Goal: Contribute content: Add original content to the website for others to see

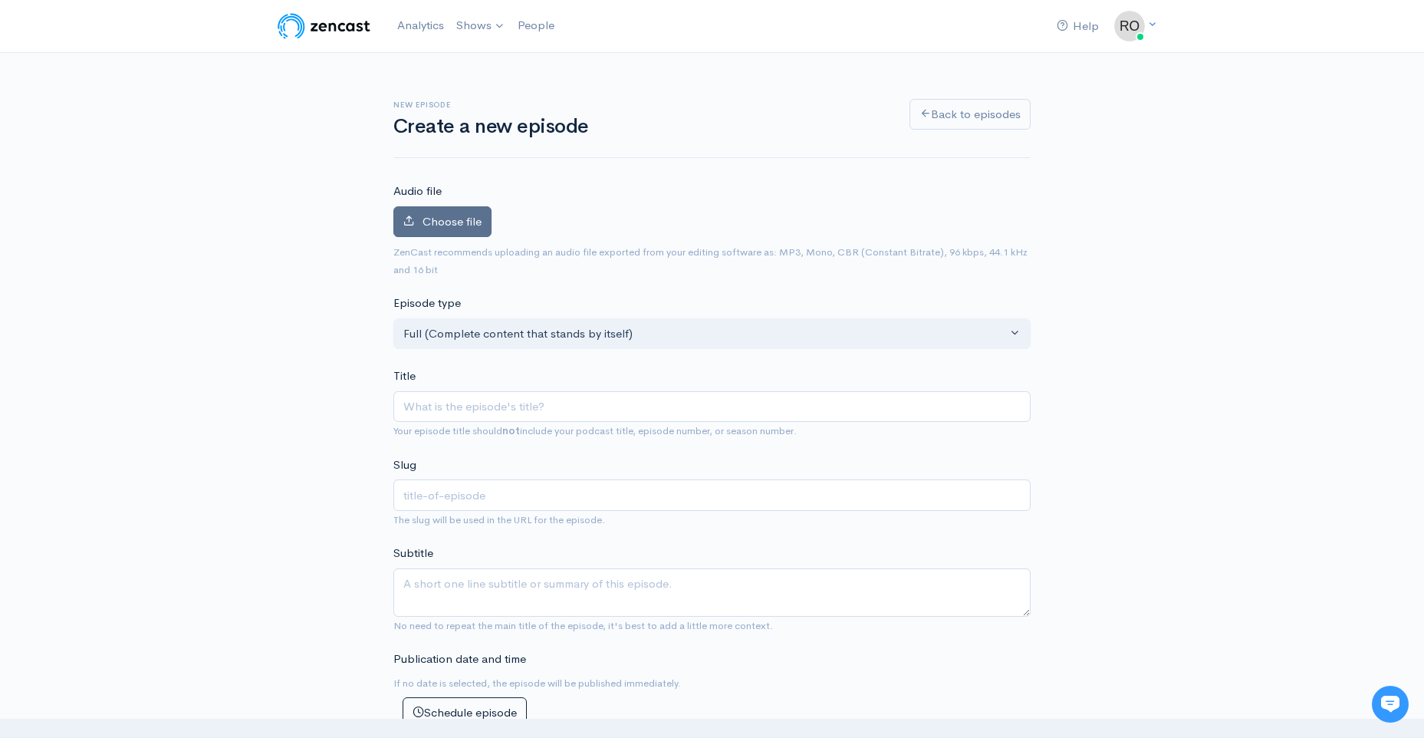
click at [472, 229] on span "Choose file" at bounding box center [452, 221] width 59 height 15
click at [0, 0] on input "Choose file" at bounding box center [0, 0] width 0 height 0
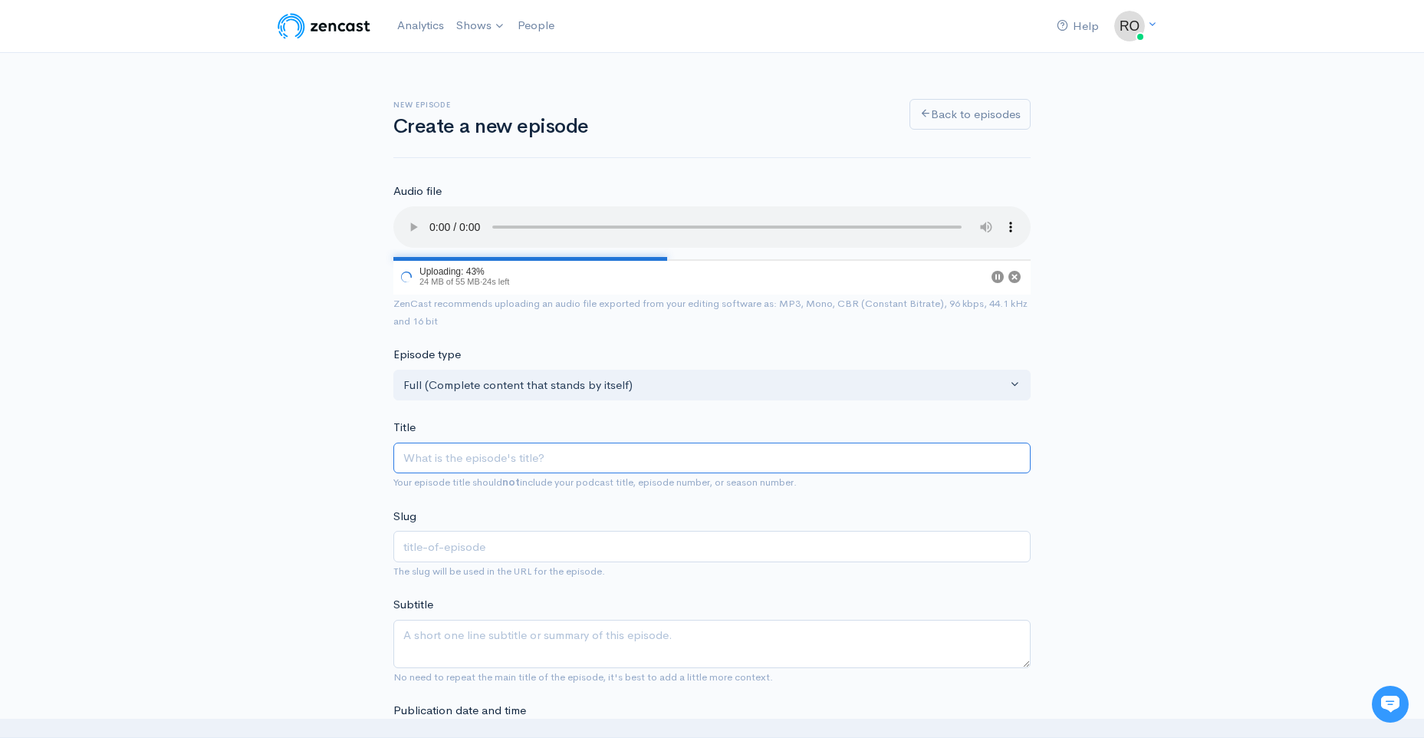
click at [429, 474] on input "Title" at bounding box center [711, 457] width 637 height 31
type input "A"
type input "a"
type input "Au"
type input "au"
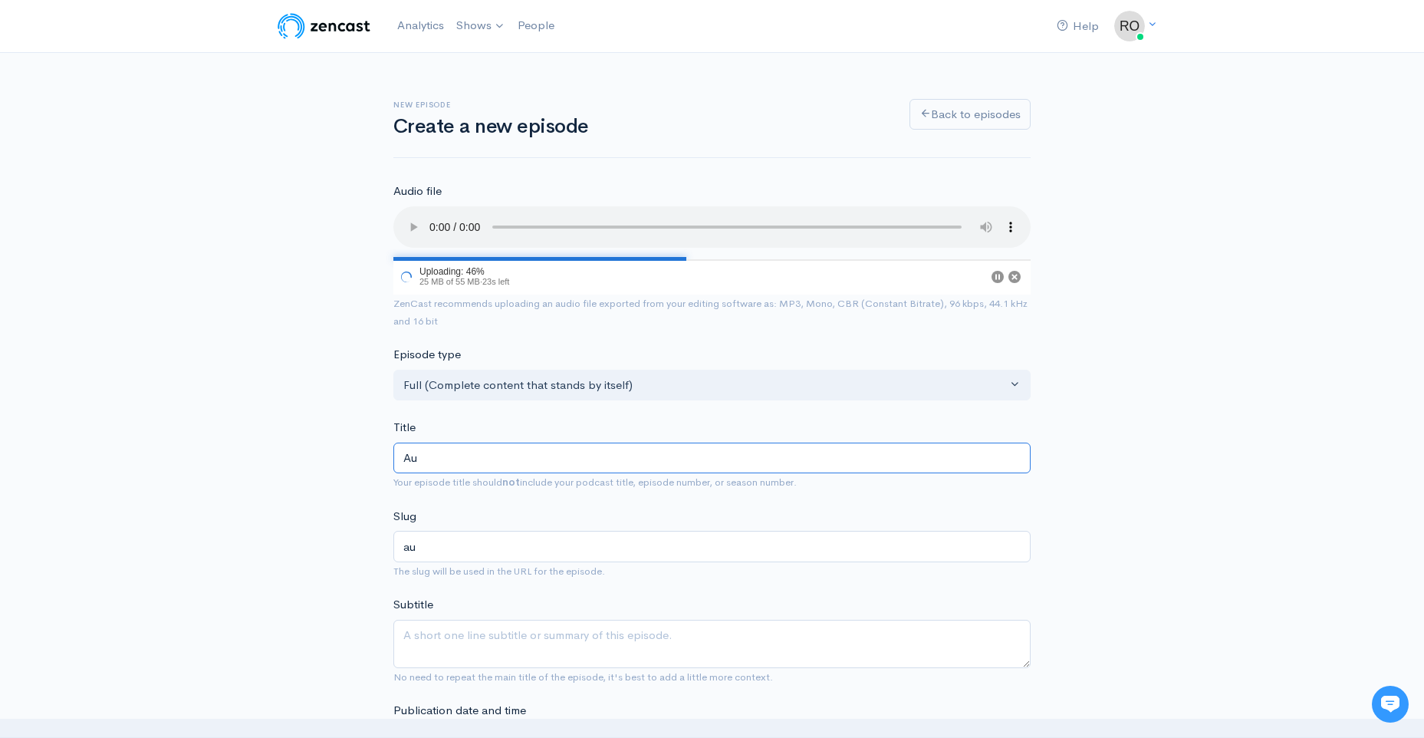
type input "Aug"
type input "aug"
type input "Augus"
type input "augus"
type input "August"
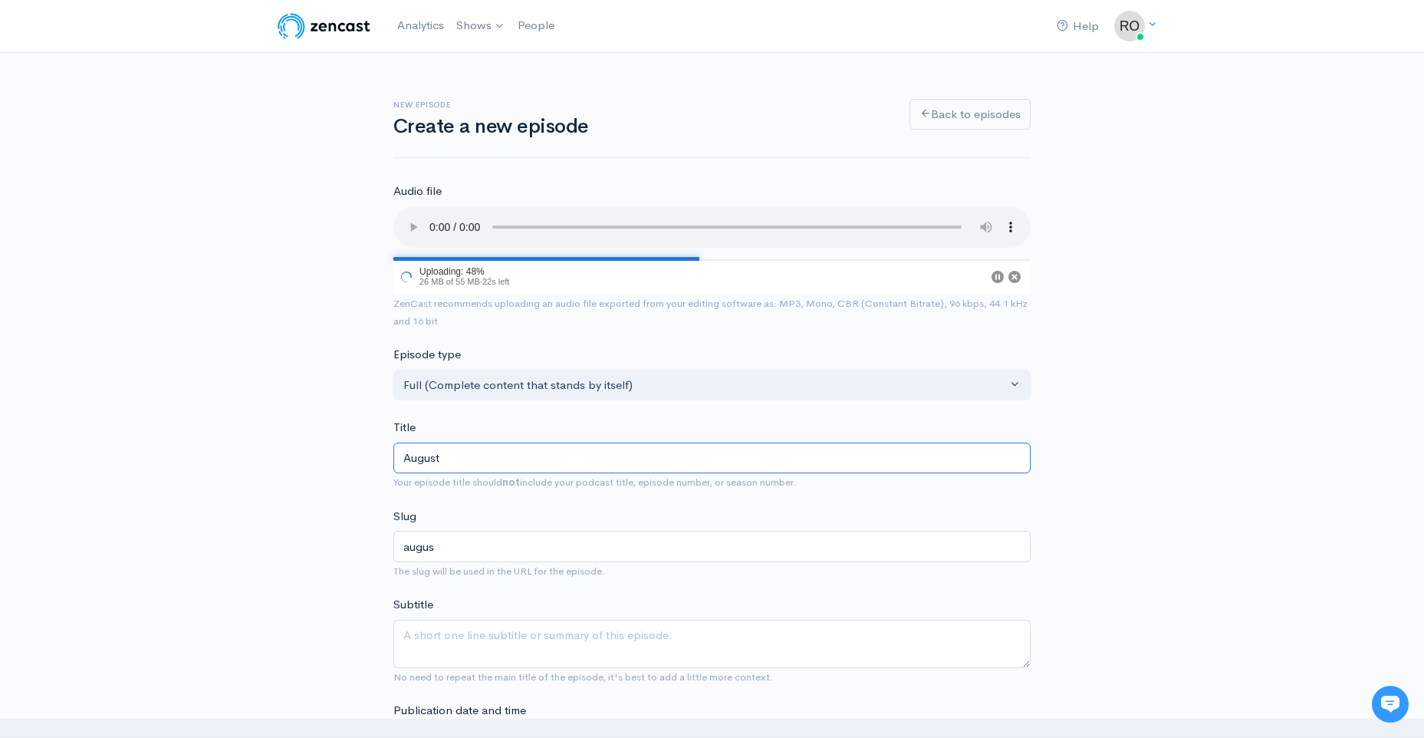
type input "august"
type input "August 2"
type input "august-2"
type input "August 24"
type input "august-24"
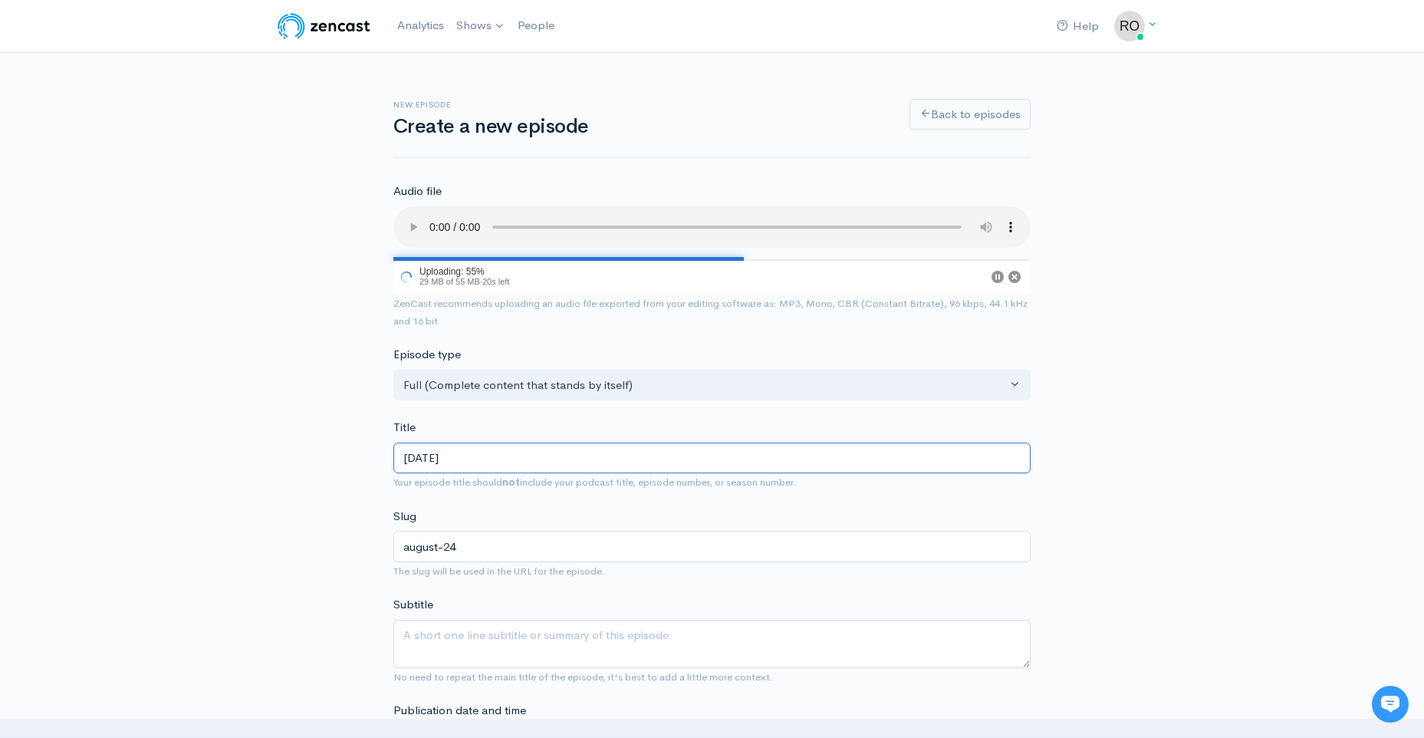
type input "August 24t"
type input "august-24t"
type input "August 24th"
type input "august-24th"
type input "August 24th 2"
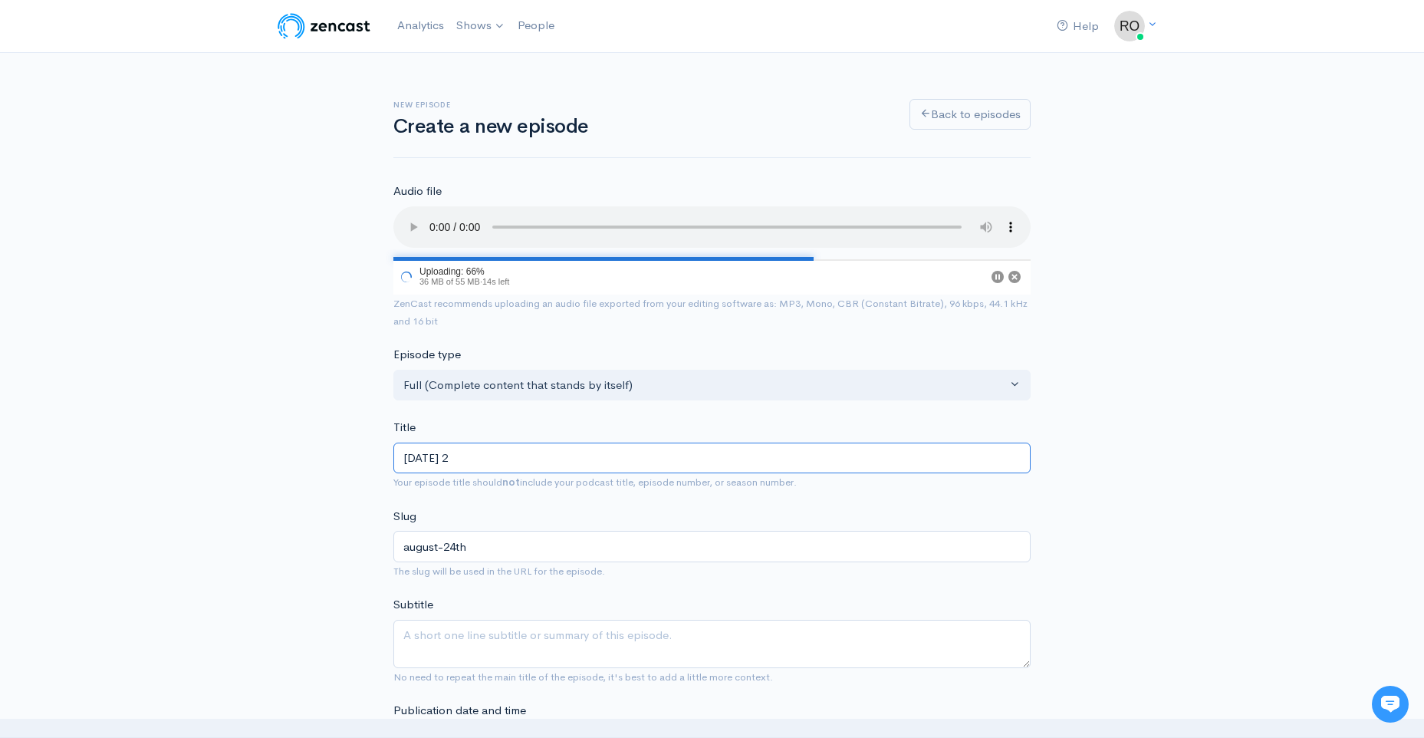
type input "august-24th-2"
type input "August 24th 20"
type input "august-24th-20"
type input "August 24th 202"
type input "august-24th-202"
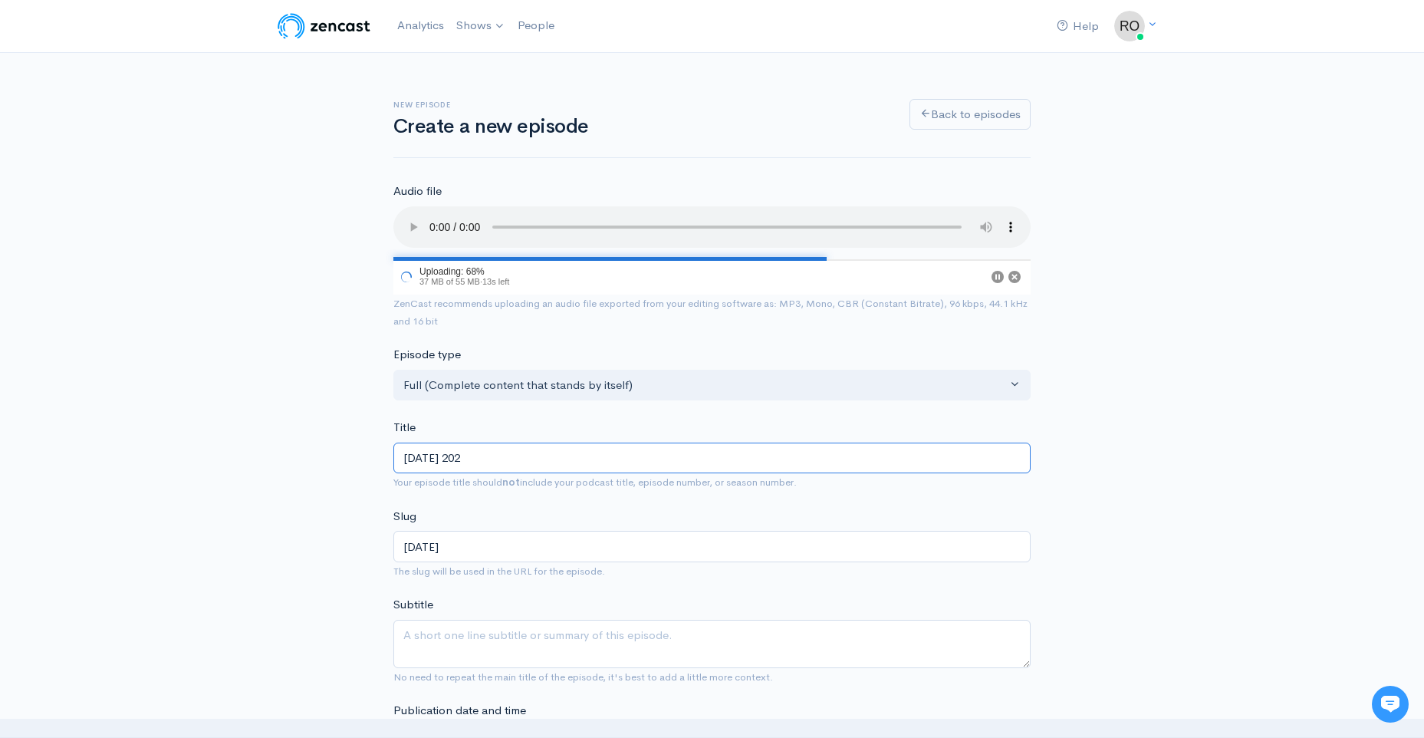
type input "August 24th 2025"
type input "august-24th-2025"
type input "August 24th 2025 s"
type input "august-24th-2025-s"
type input "August 24th 2025 sh"
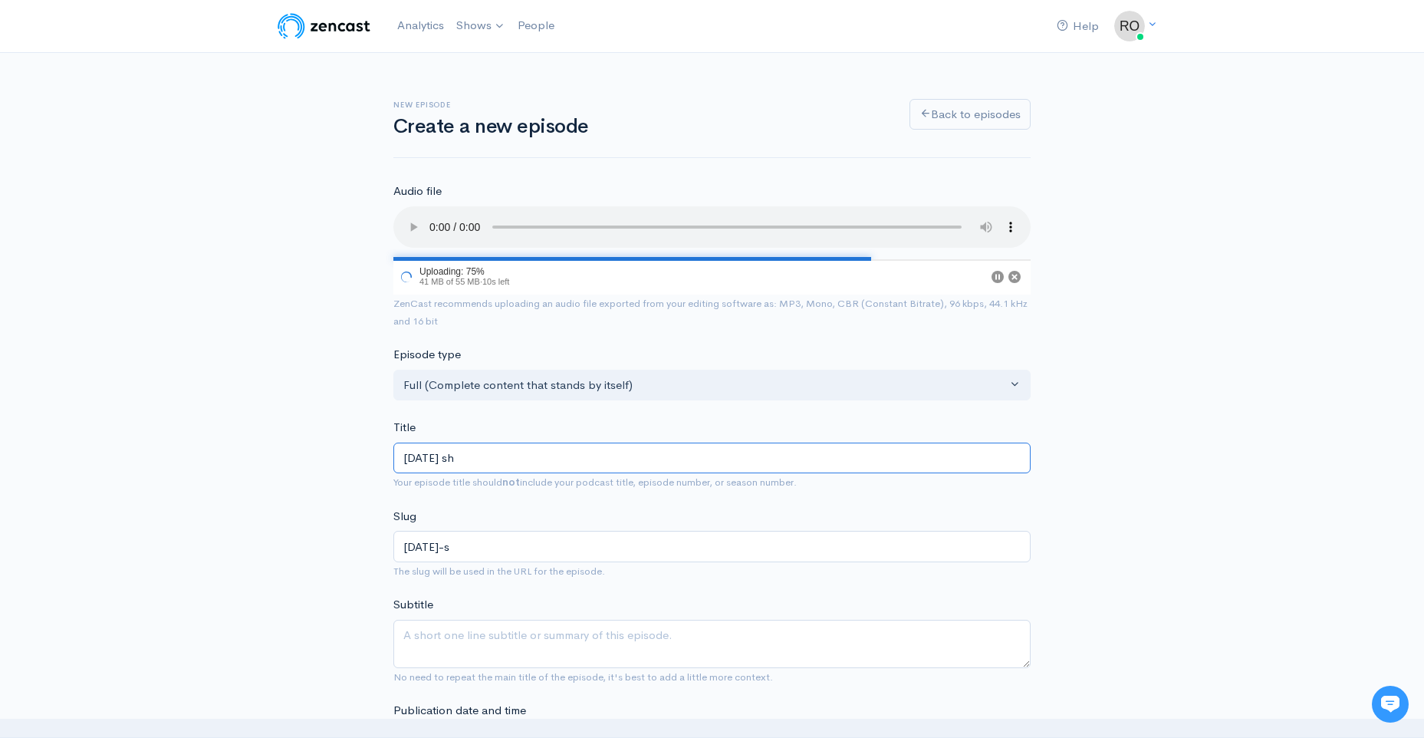
type input "august-24th-2025-sh"
type input "August 24th 2025 sho"
type input "august-24th-2025-sho"
type input "[DATE] show"
type input "august-24th-2025-show"
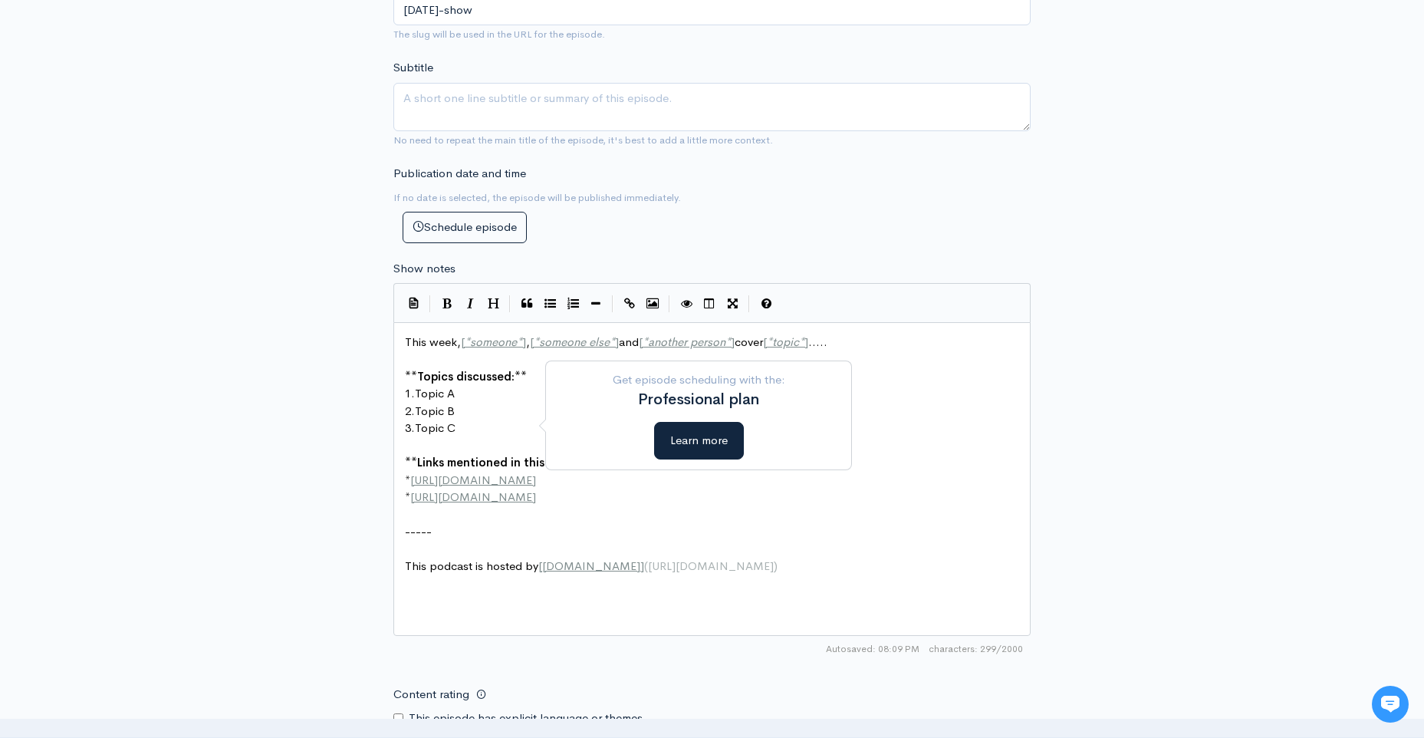
scroll to position [460, 0]
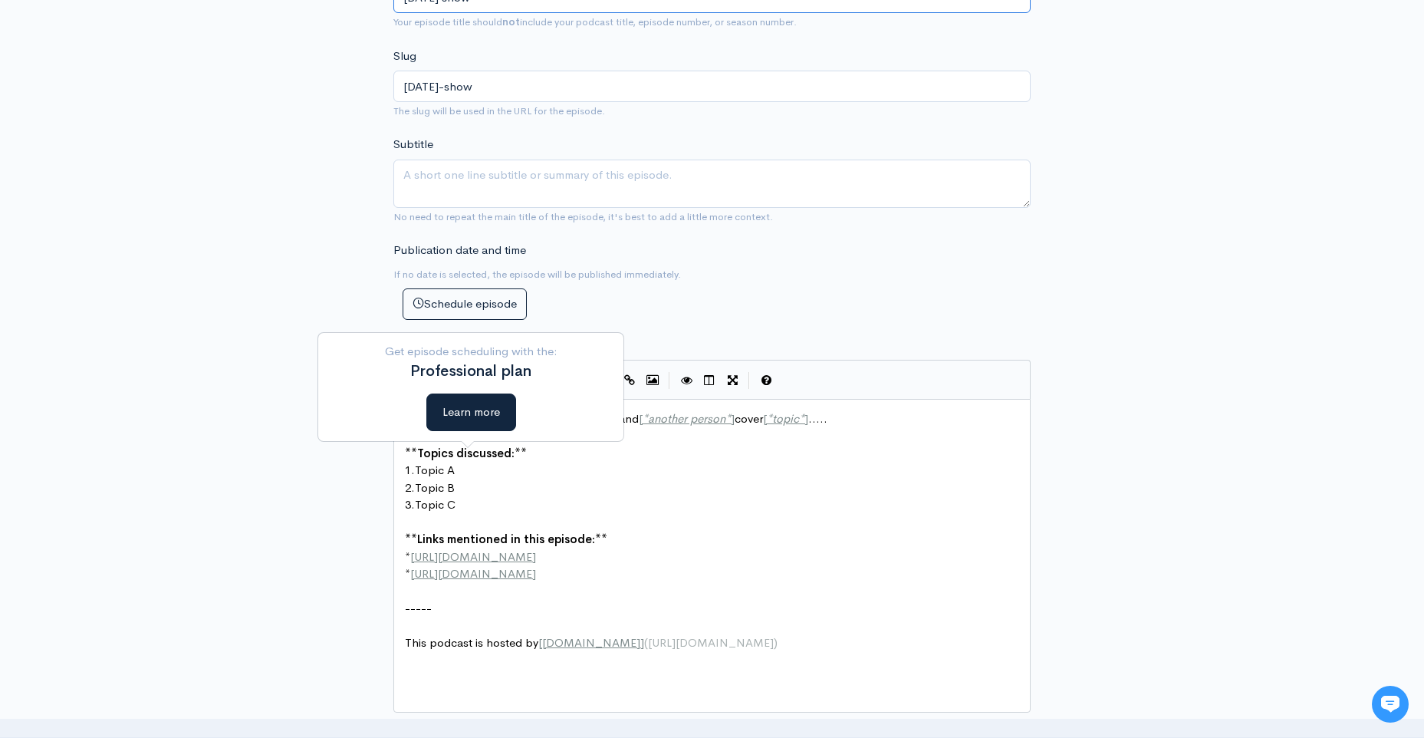
type input "[DATE] show"
click at [475, 208] on textarea "Subtitle" at bounding box center [711, 183] width 637 height 48
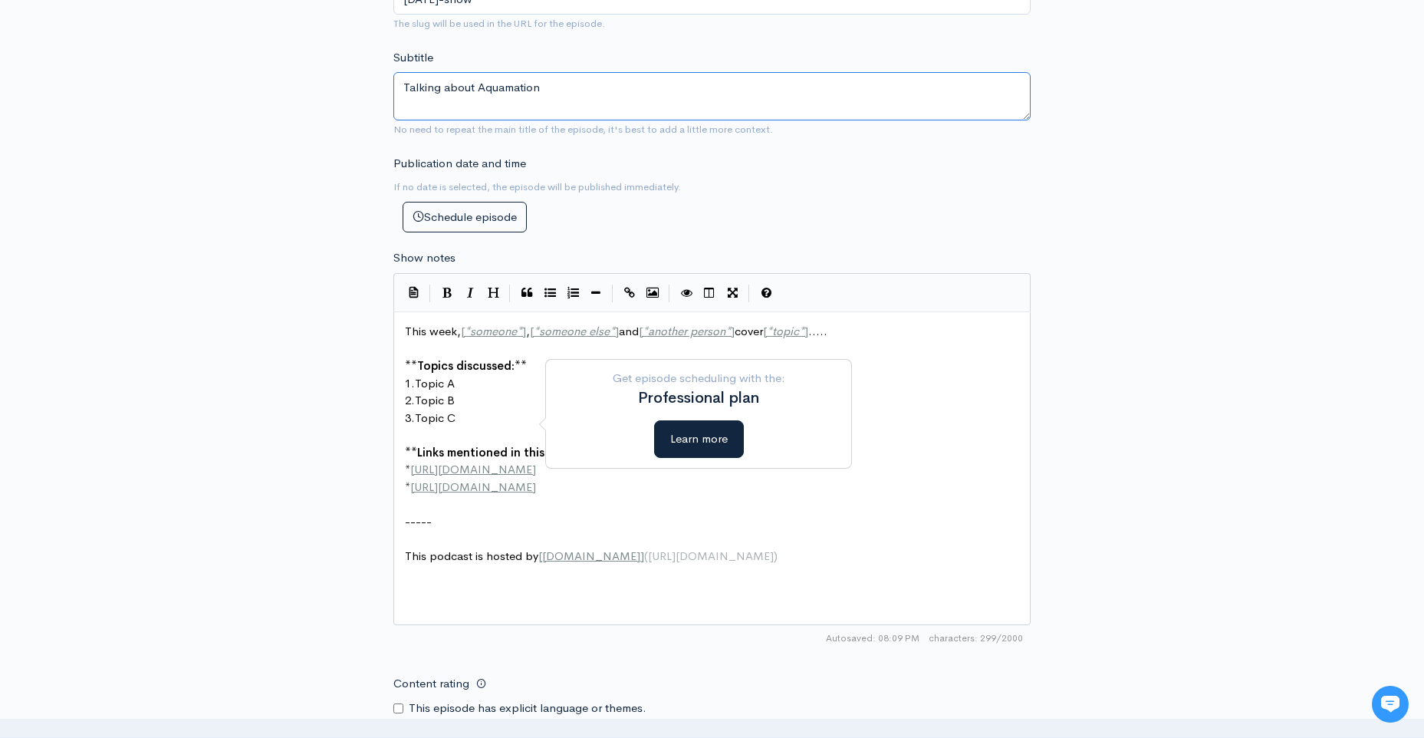
scroll to position [657, 0]
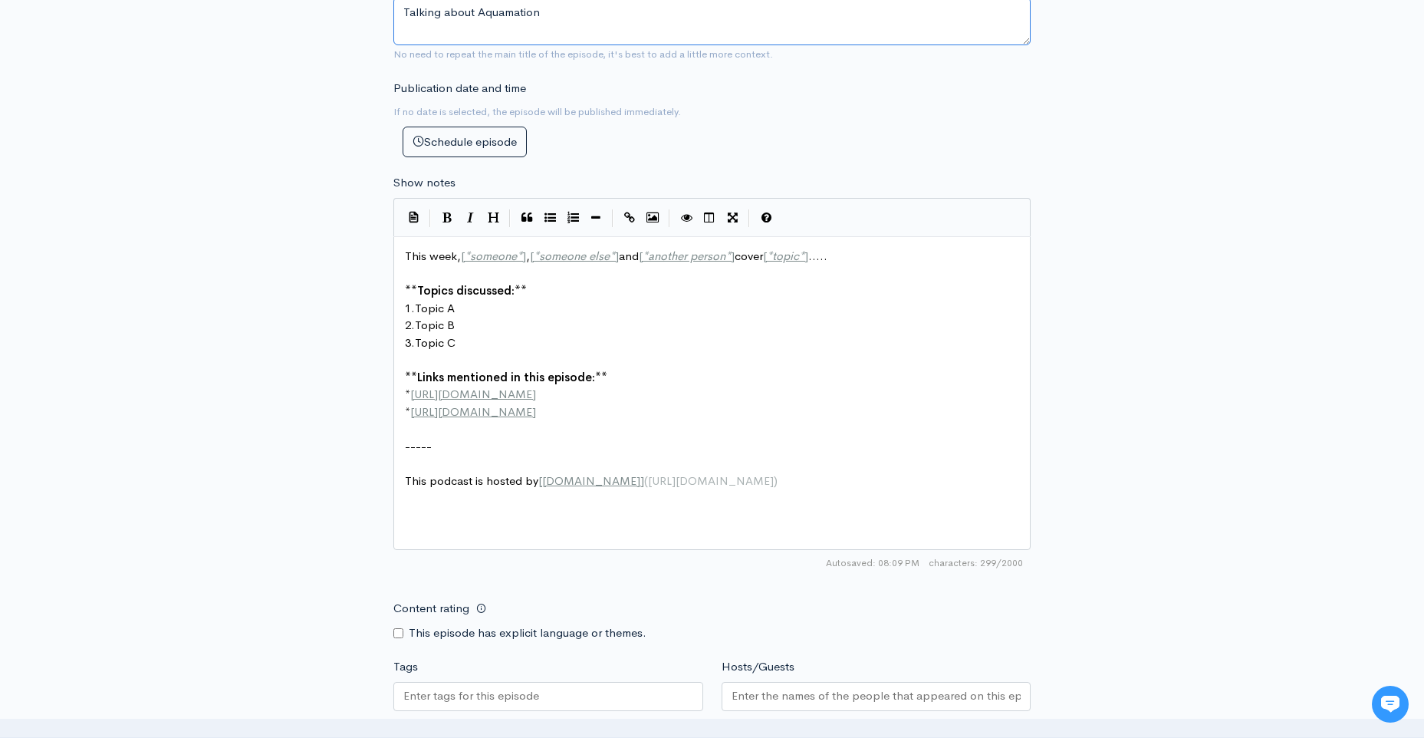
type textarea "Talking about Aquamation"
type textarea "[*someone*"
drag, startPoint x: 477, startPoint y: 491, endPoint x: 555, endPoint y: 492, distance: 78.2
type textarea "]"
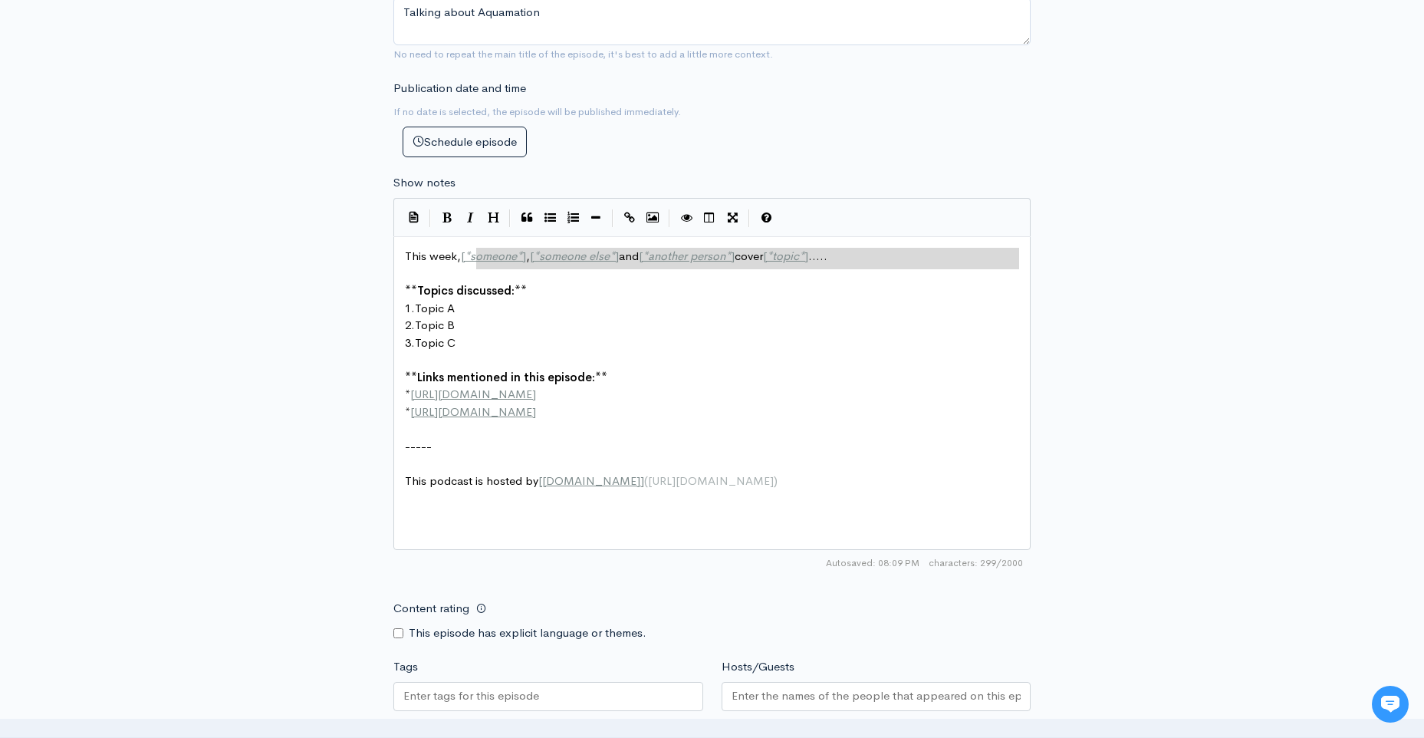
drag, startPoint x: 475, startPoint y: 495, endPoint x: 953, endPoint y: 505, distance: 477.8
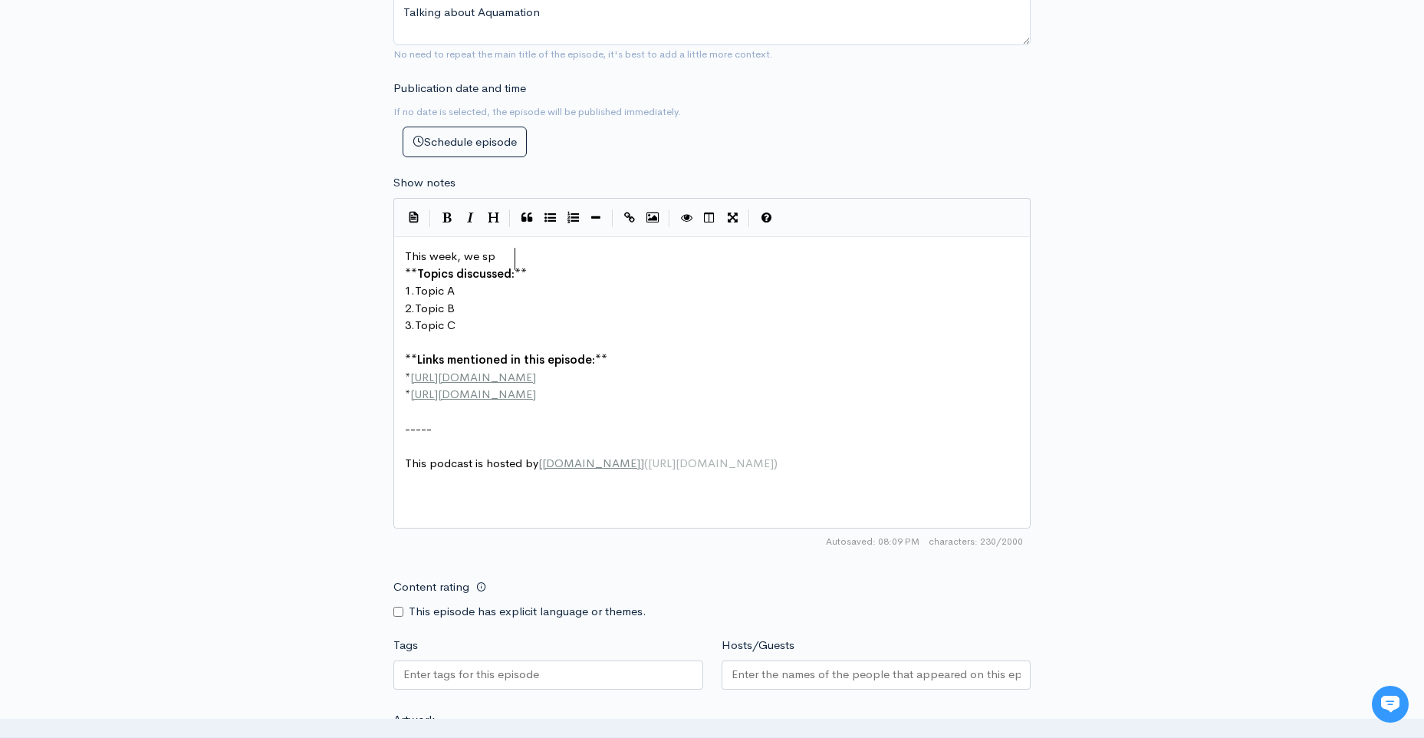
type textarea "we spp"
type textarea "eak with Abe from Carlson Memorial about Aquamation"
click at [494, 300] on pre "1. Topic A" at bounding box center [718, 291] width 632 height 18
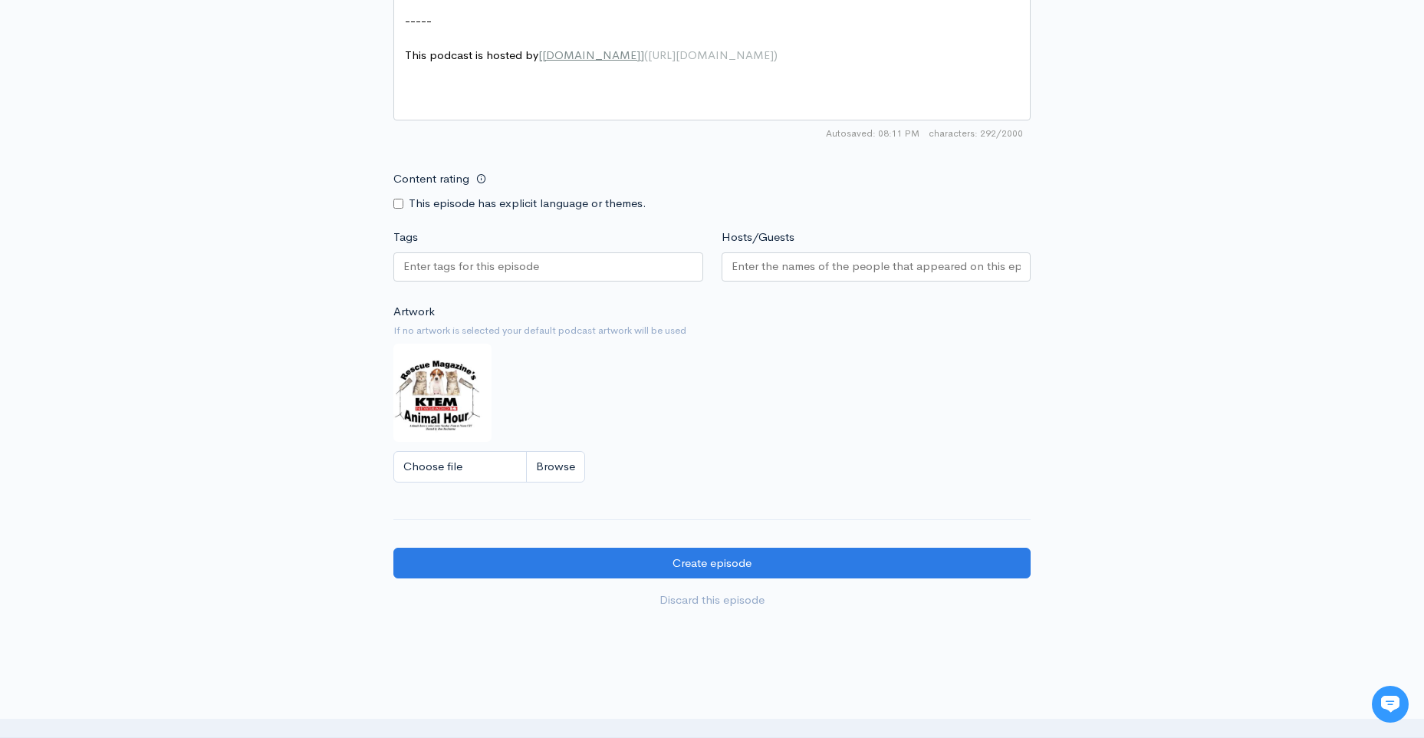
scroll to position [1117, 0]
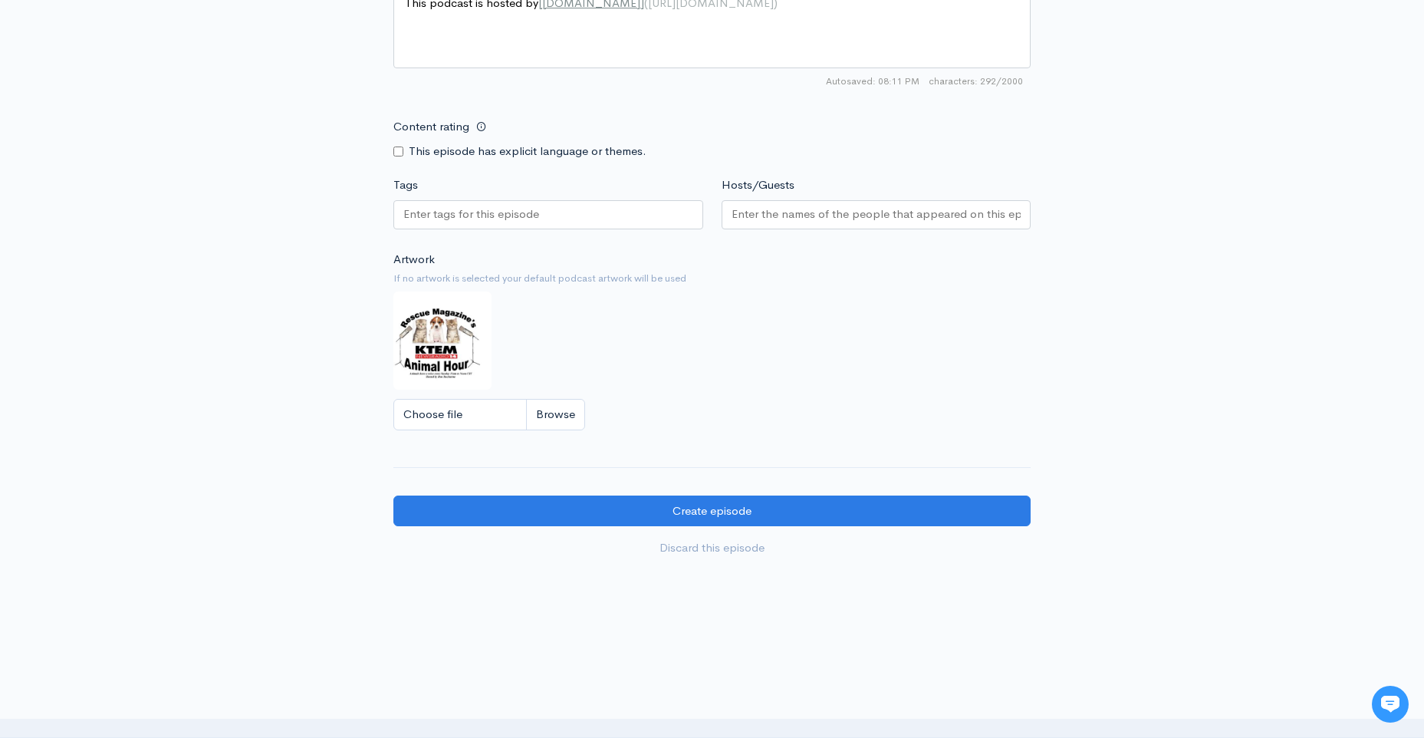
type textarea "Aquamation"
click at [444, 223] on input "Tags" at bounding box center [489, 215] width 172 height 18
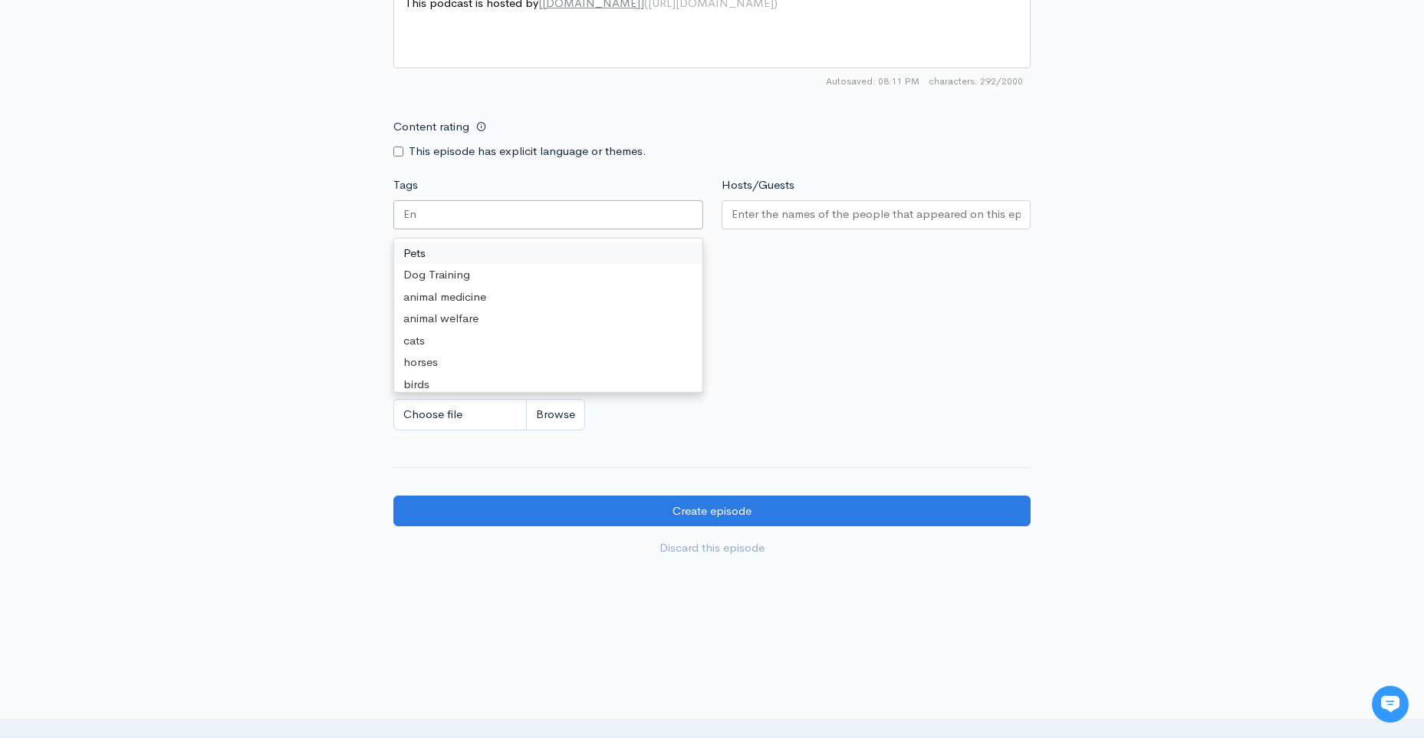
type input "V"
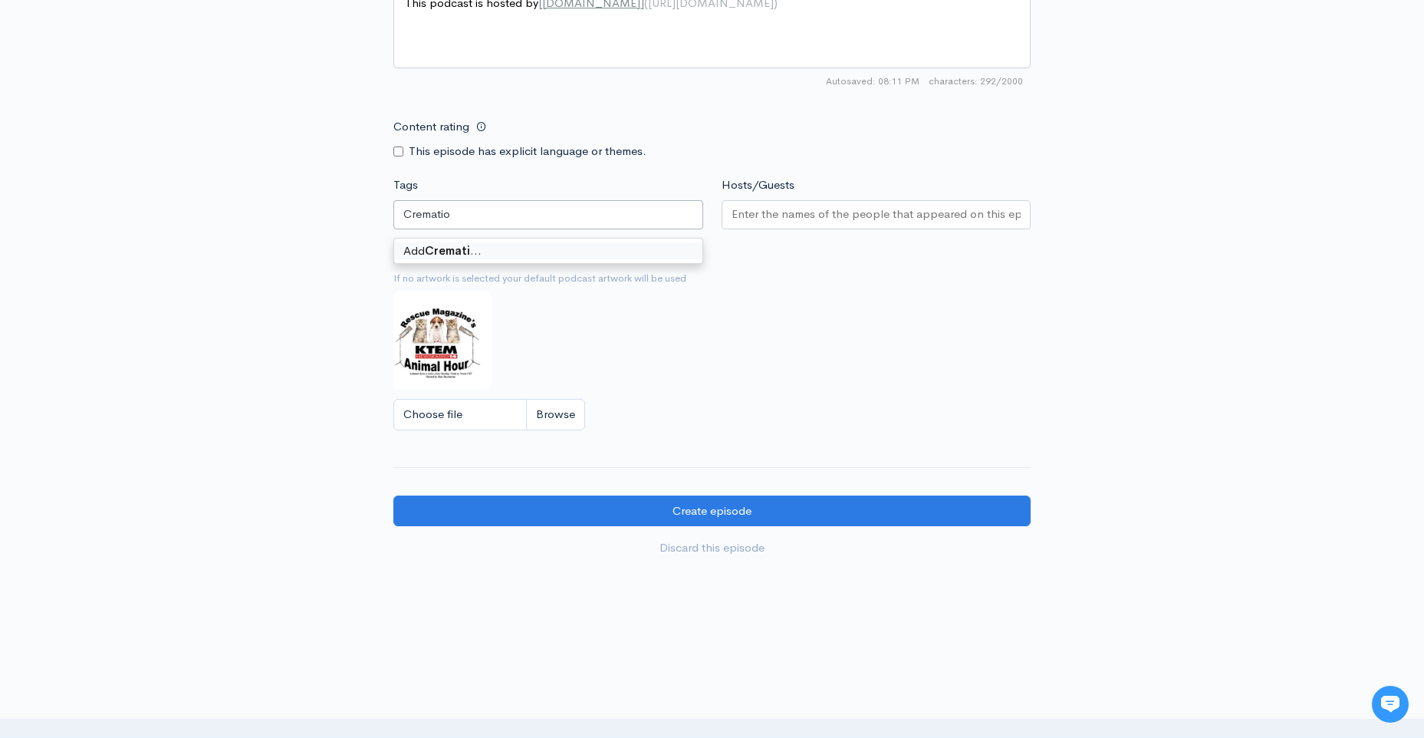
type input "Cremation"
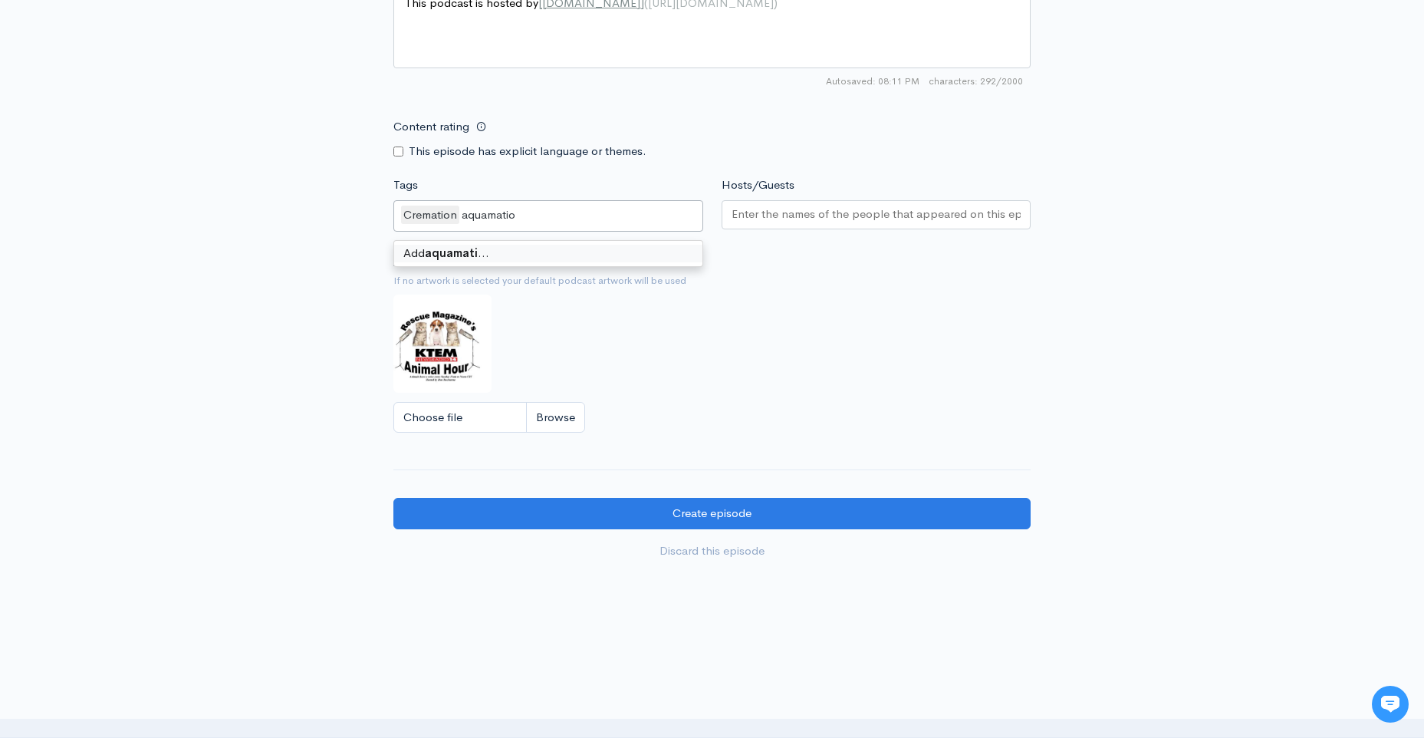
type input "aquamation"
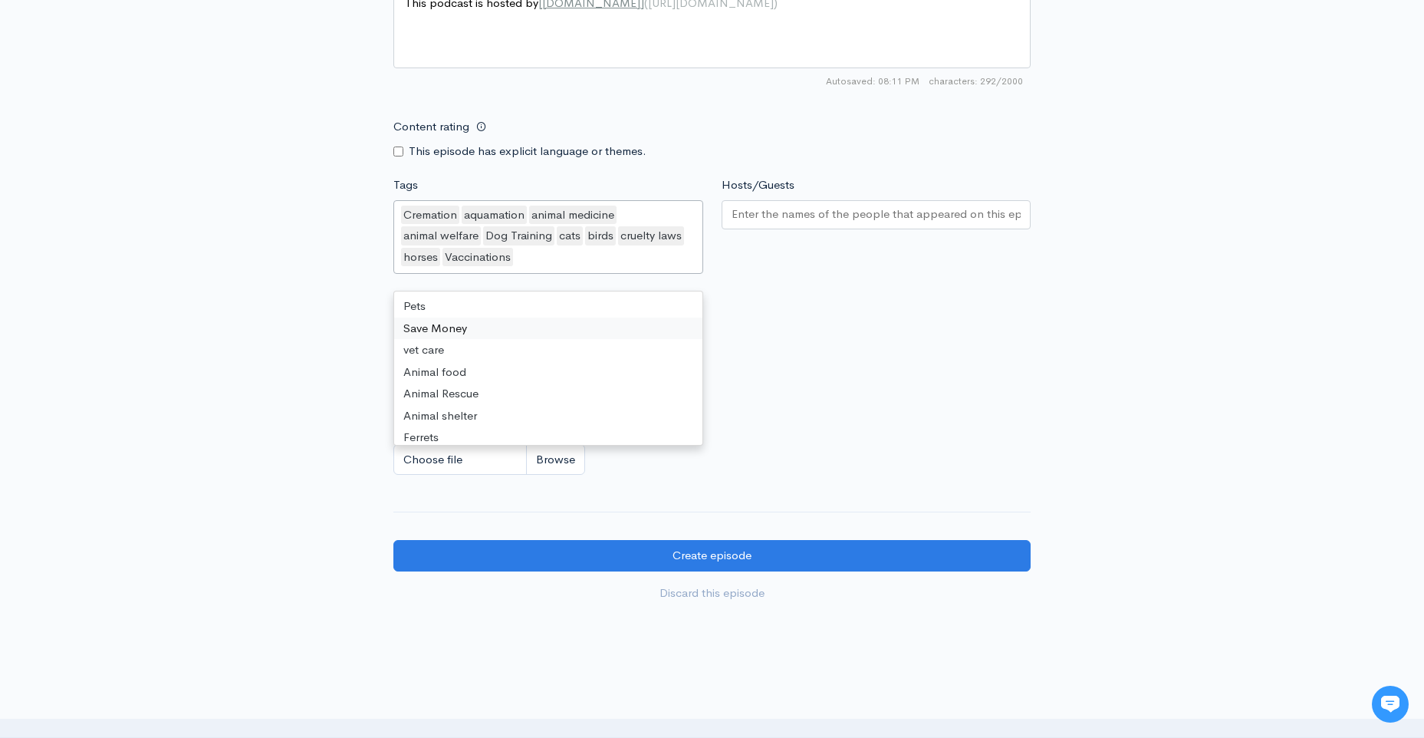
drag, startPoint x: 490, startPoint y: 636, endPoint x: 496, endPoint y: 652, distance: 17.2
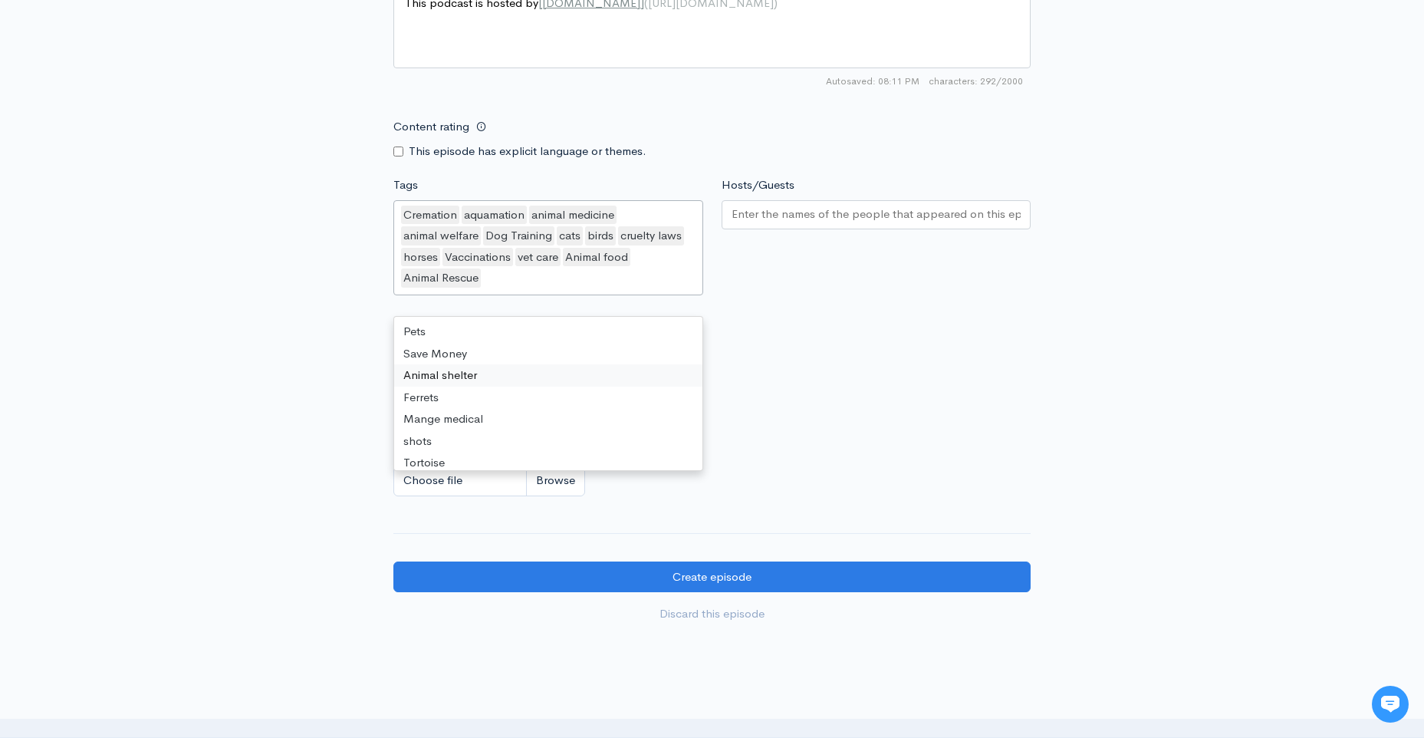
drag, startPoint x: 498, startPoint y: 669, endPoint x: 500, endPoint y: 679, distance: 10.1
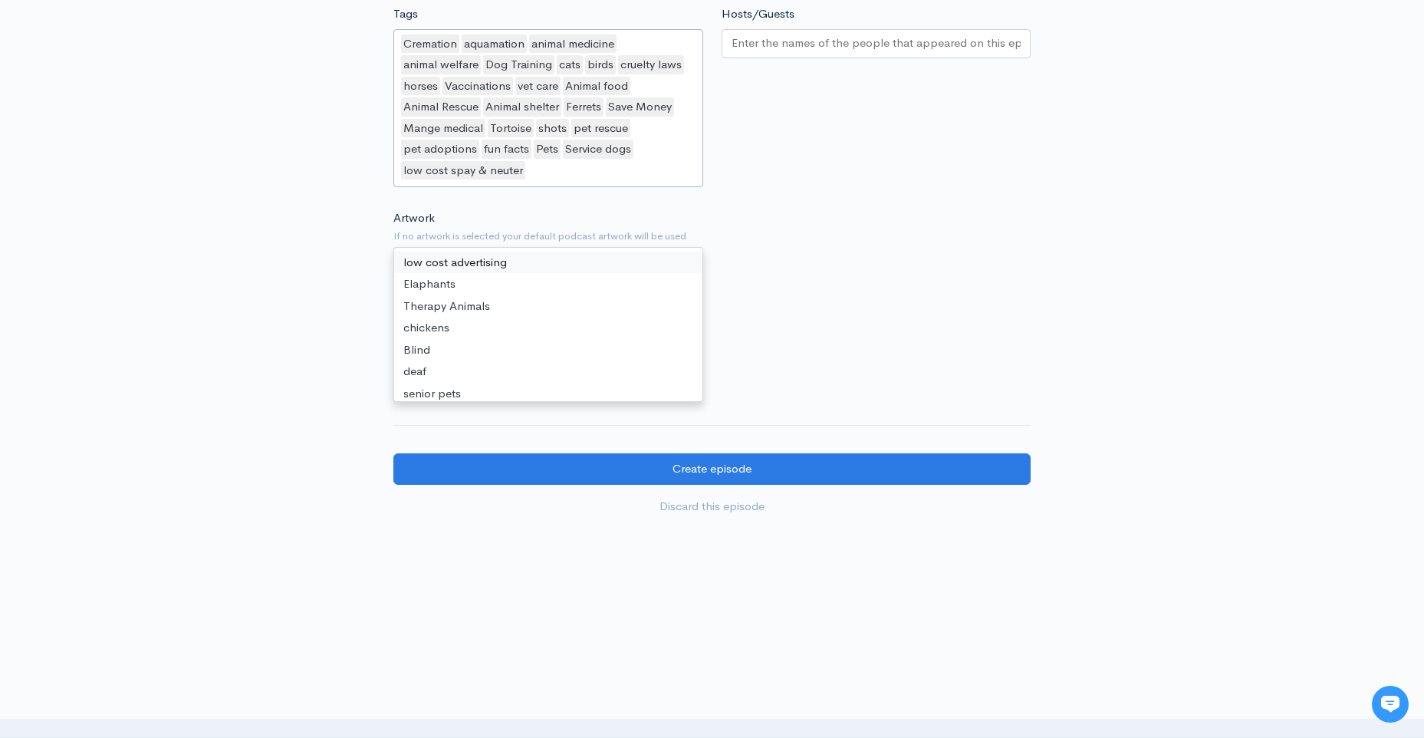
scroll to position [1347, 0]
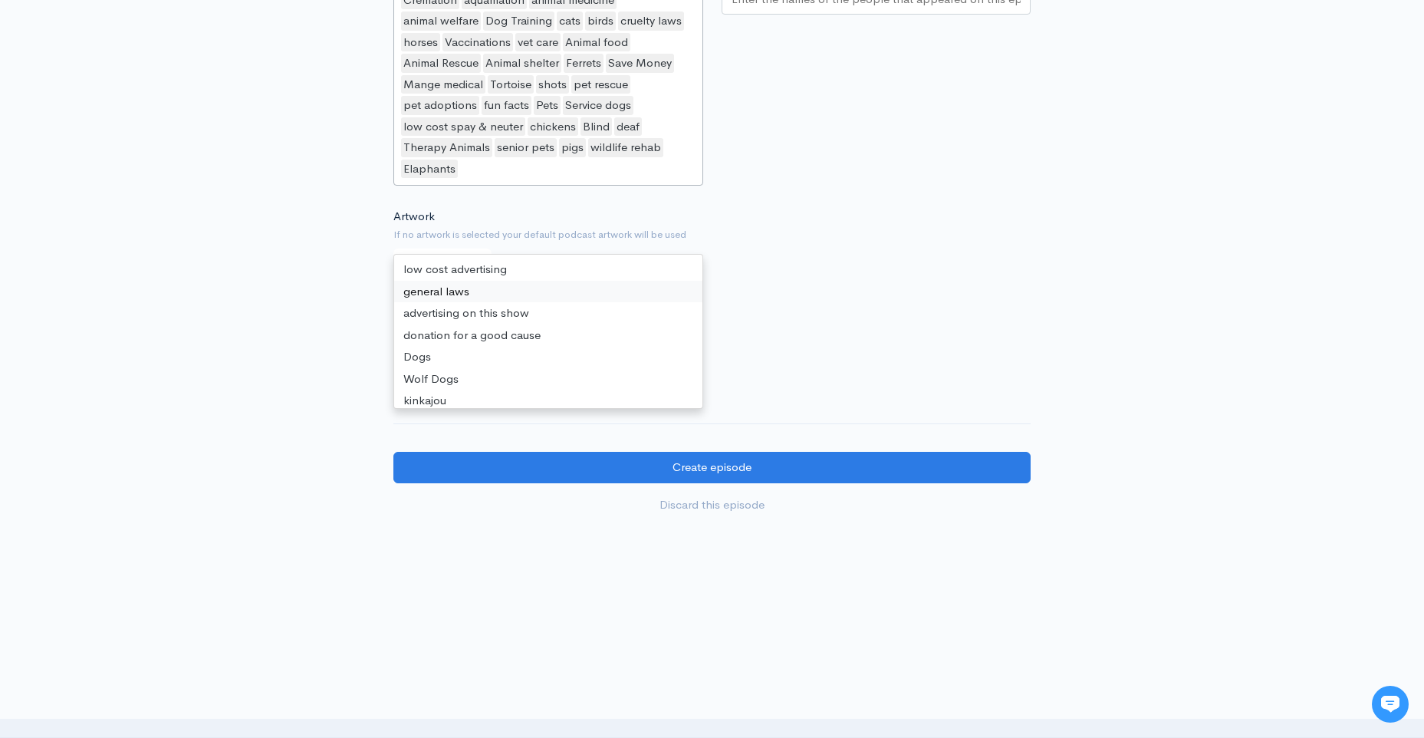
drag, startPoint x: 544, startPoint y: 574, endPoint x: 560, endPoint y: 599, distance: 29.4
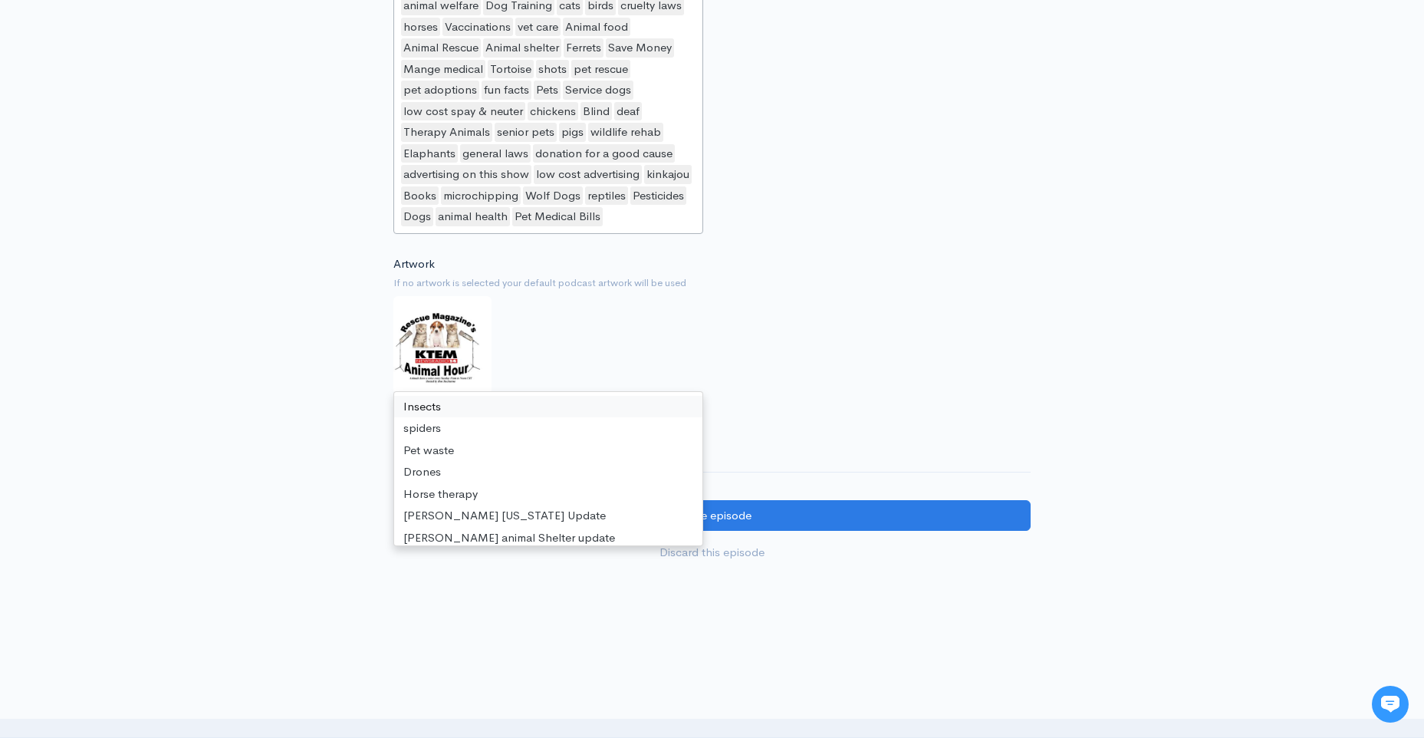
click at [588, 546] on div "Insects spiders Pet waste Drones Horse therapy Marlin Texas Update Marlin anima…" at bounding box center [548, 468] width 310 height 155
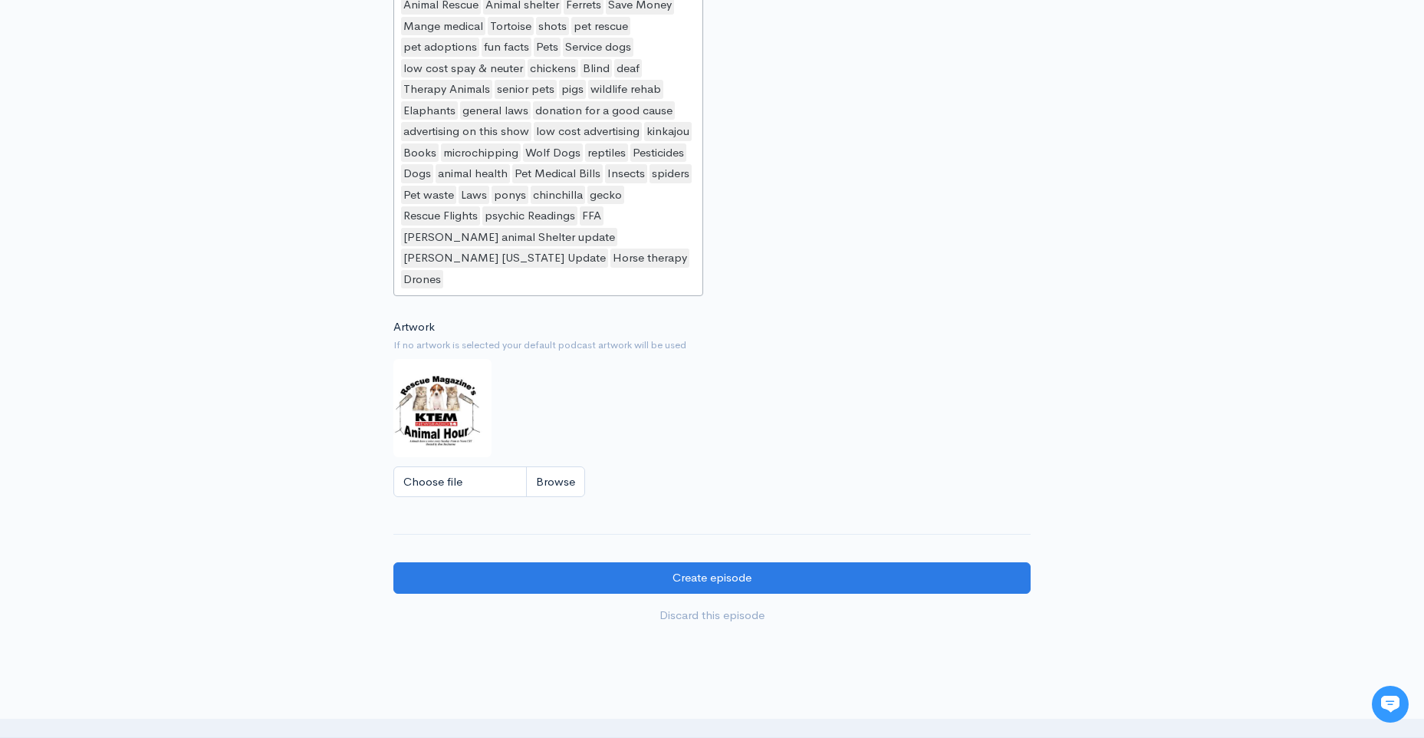
scroll to position [1372, 0]
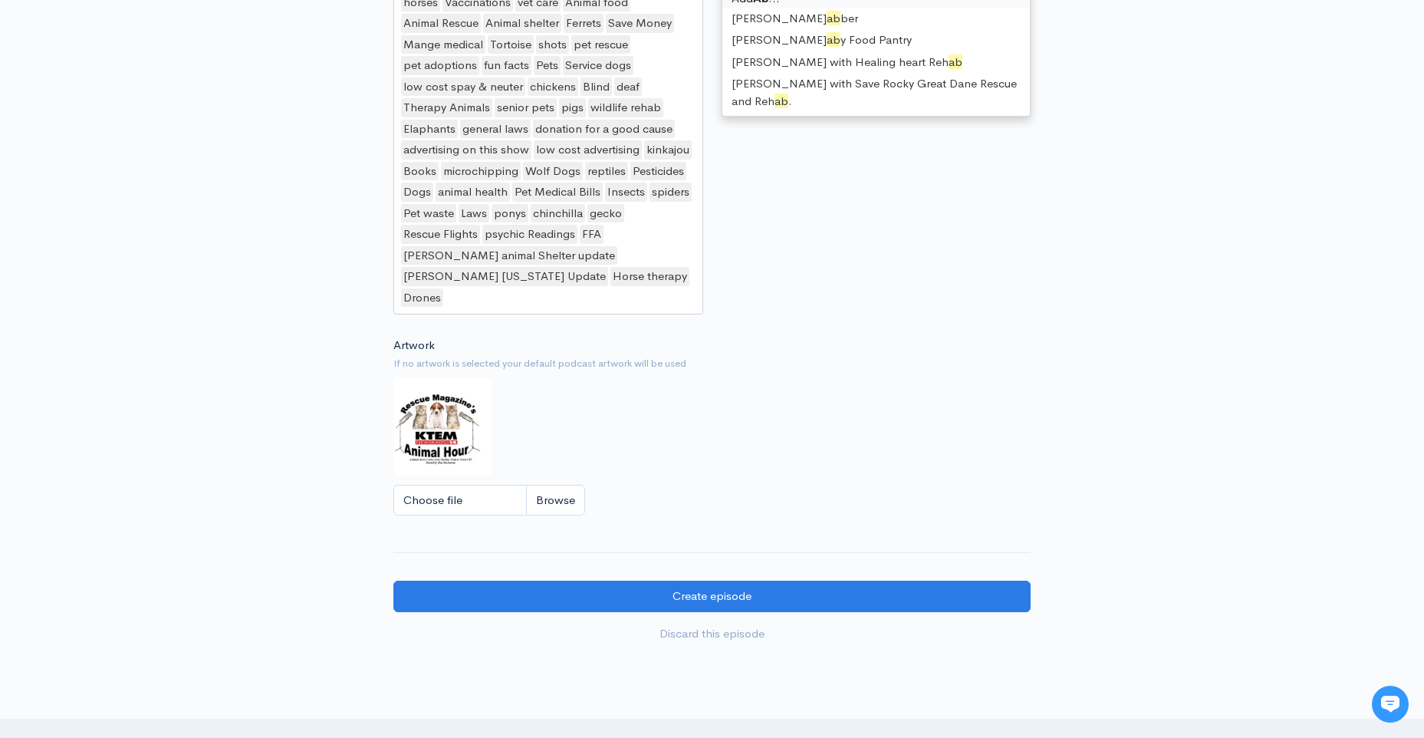
scroll to position [0, 0]
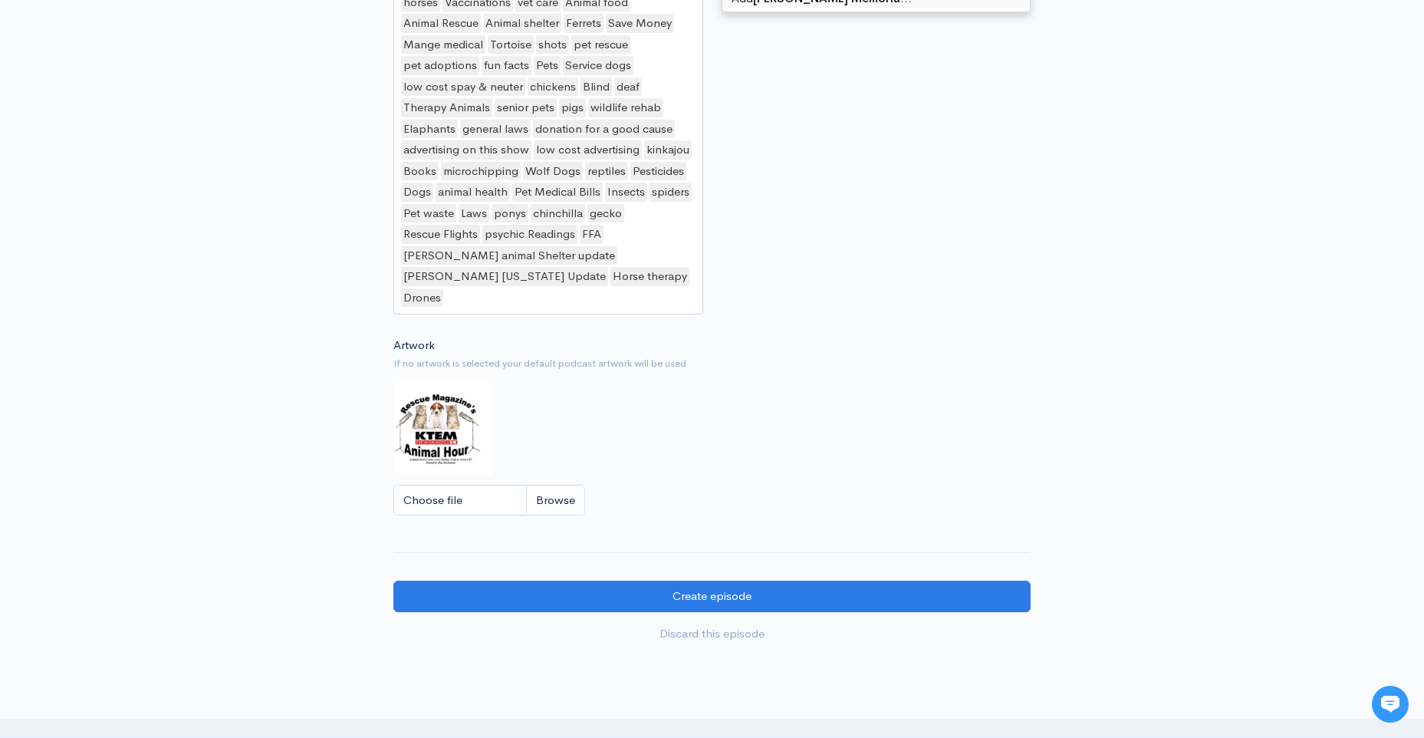
type input "Abe Carlson Memorial"
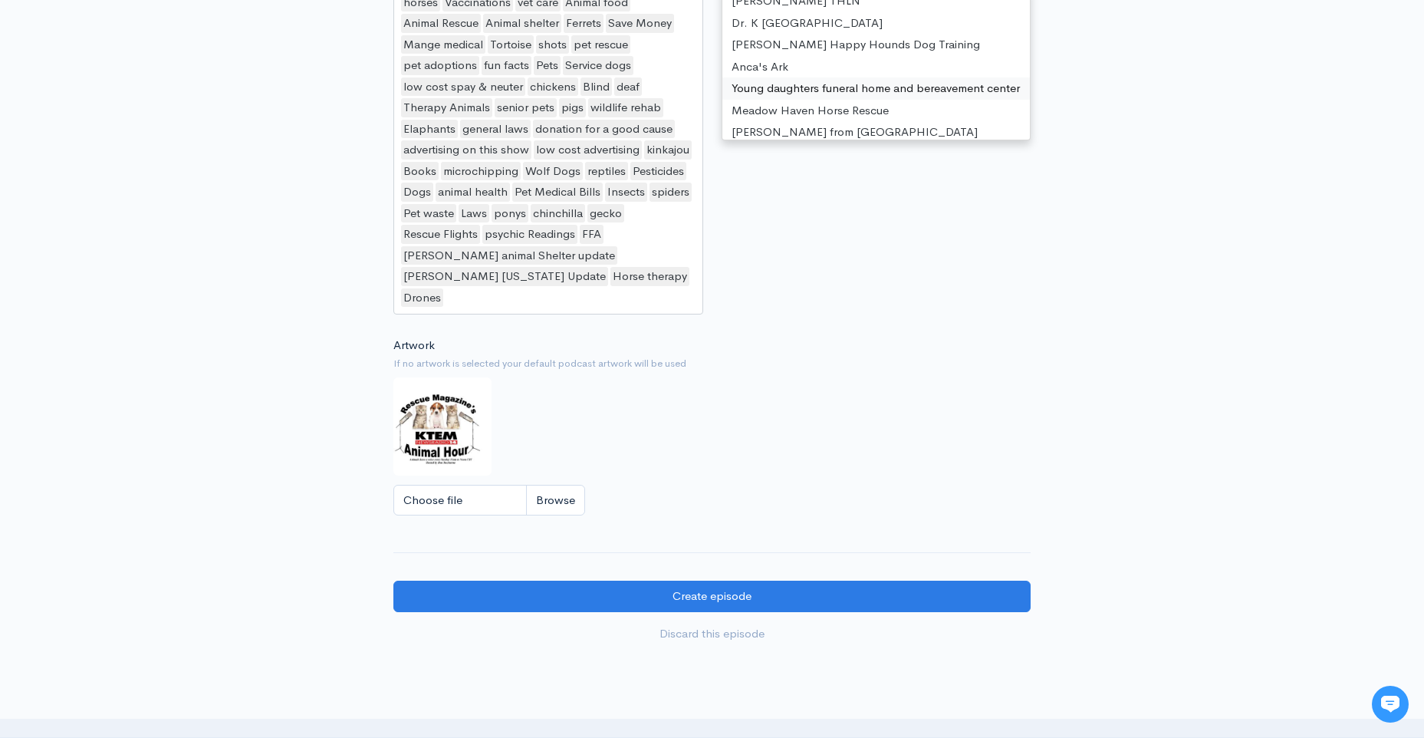
click at [893, 320] on div "Hosts/Guests Ron Ducharme host,Abe Carlson Memorial Ron Ducharme host Abe Carls…" at bounding box center [876, 121] width 328 height 398
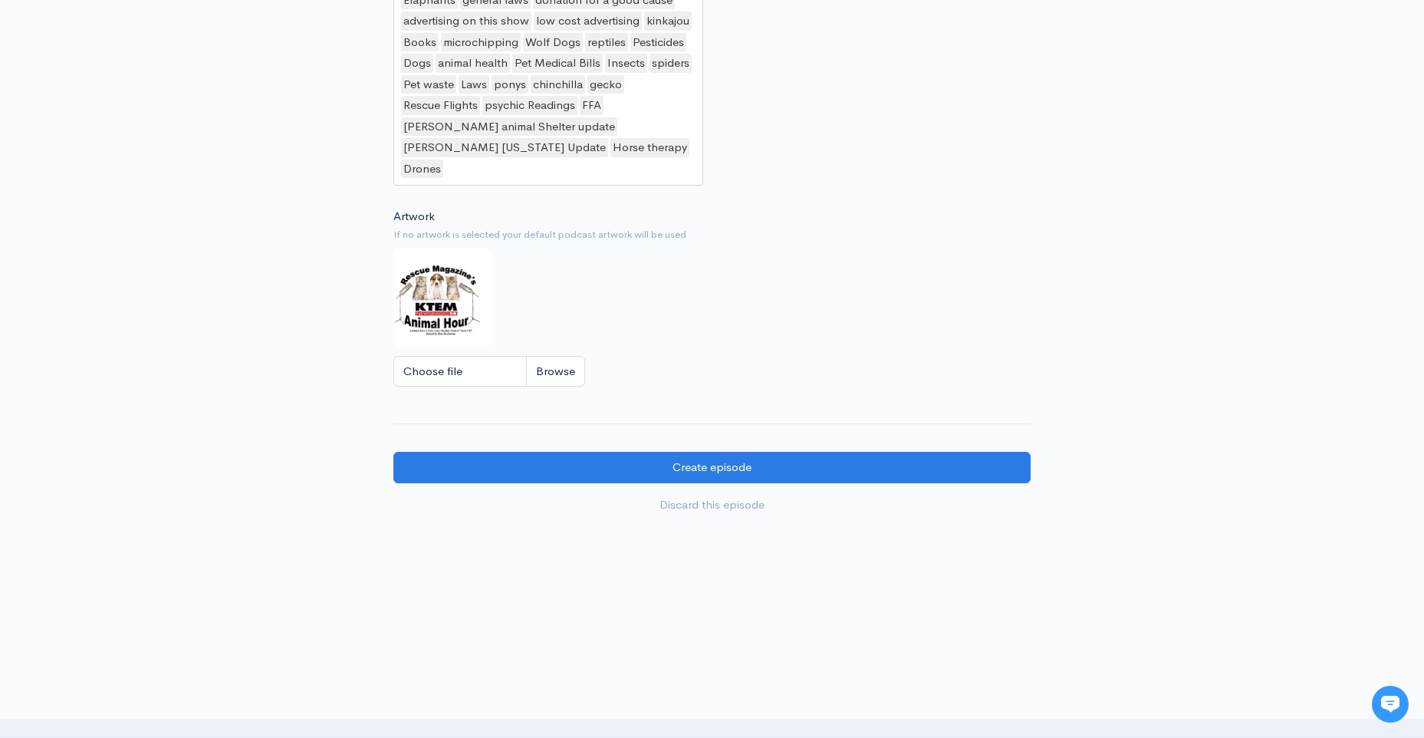
scroll to position [1985, 0]
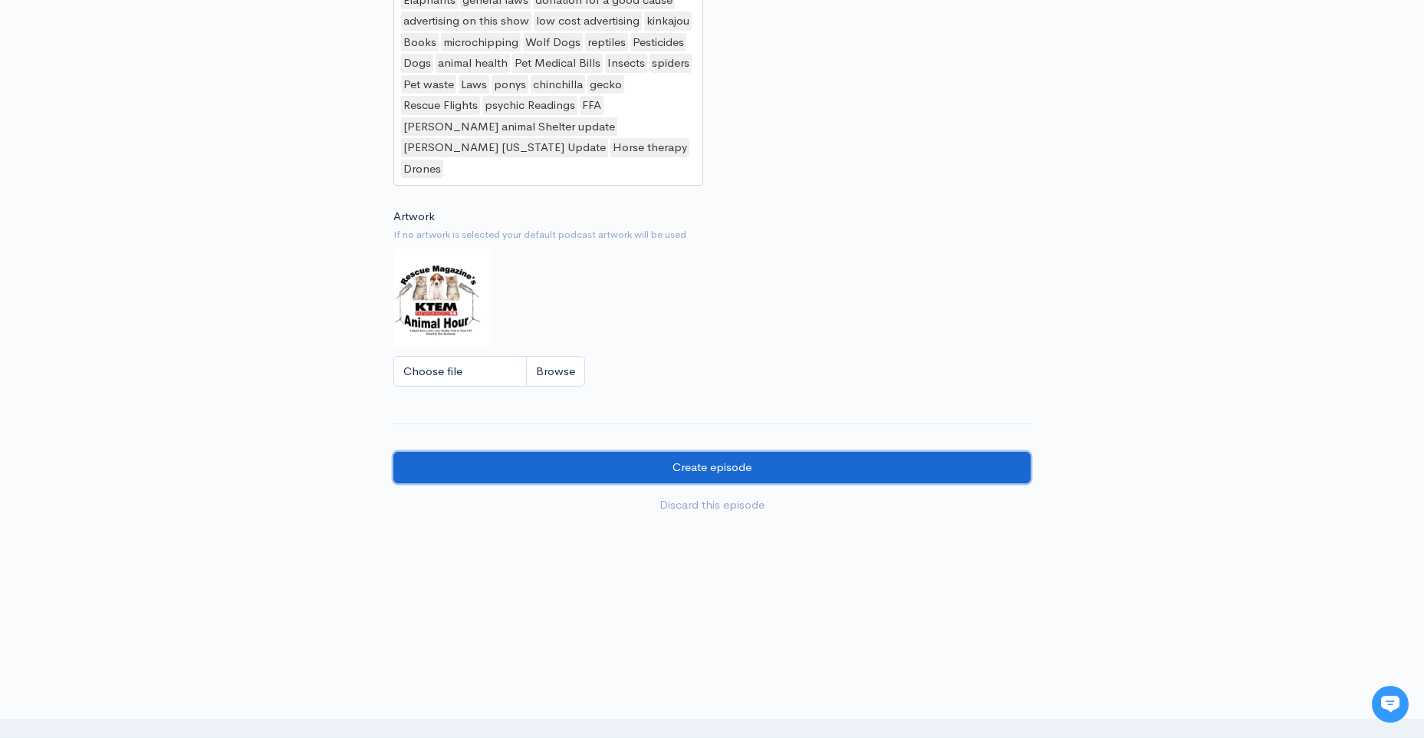
click at [751, 483] on input "Create episode" at bounding box center [711, 467] width 637 height 31
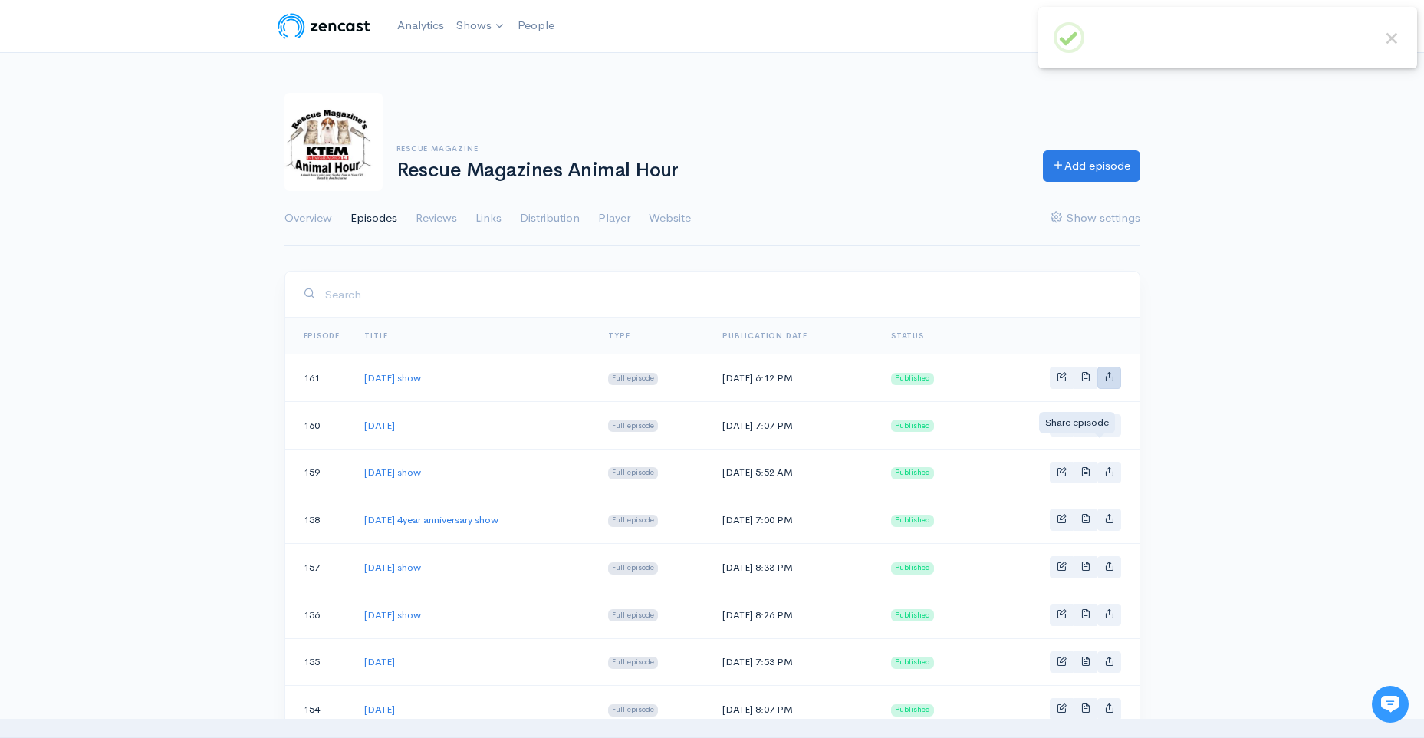
click at [1104, 381] on icon "Basic example" at bounding box center [1109, 376] width 10 height 10
type input "[URL][DOMAIN_NAME][DATE]"
type input "[URL][DOMAIN_NAME]"
type input "<iframe src='[URL][DOMAIN_NAME]' width='100%' height='190' frameborder='0' scro…"
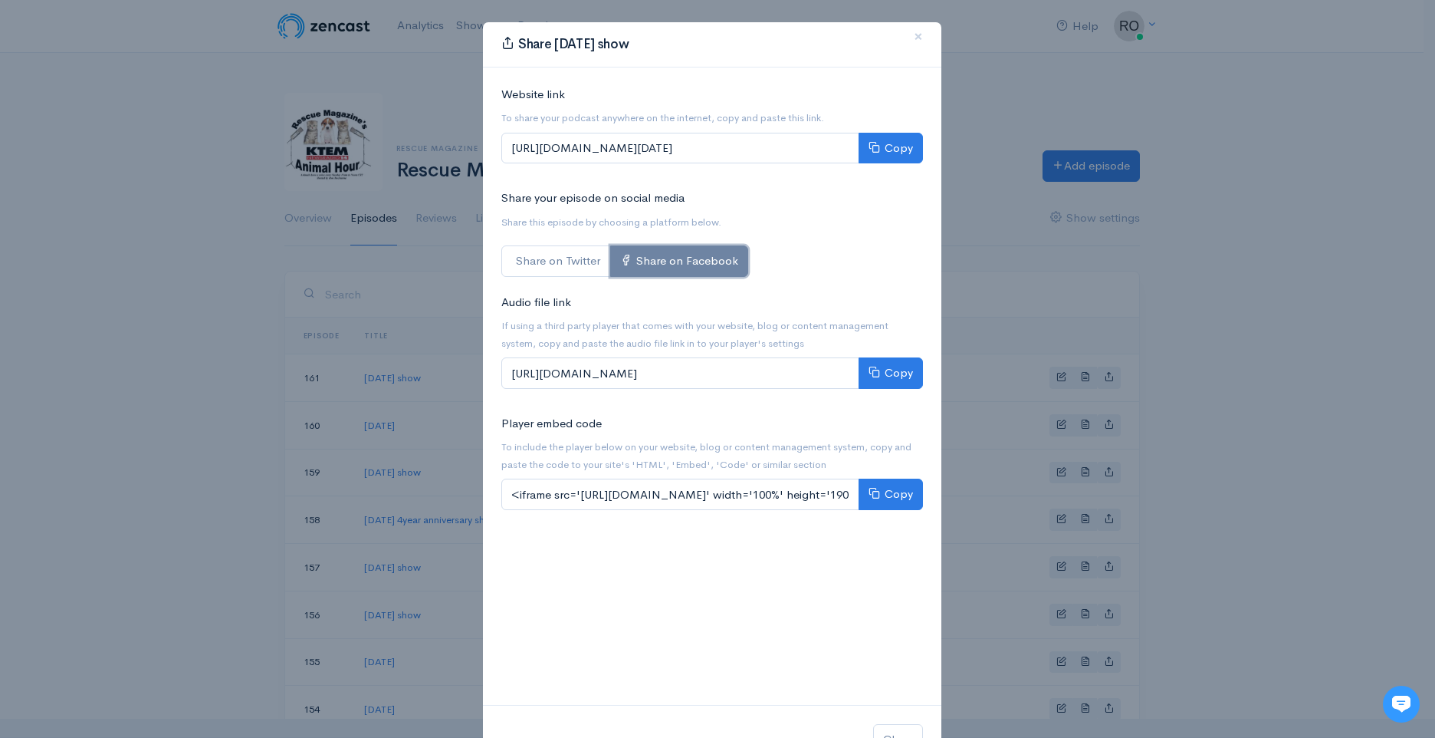
click at [702, 277] on link "Share on Facebook" at bounding box center [679, 260] width 138 height 31
click at [737, 277] on link "Share on Facebook" at bounding box center [679, 260] width 138 height 31
click at [893, 164] on button "Copy" at bounding box center [891, 148] width 64 height 31
click at [914, 44] on span "×" at bounding box center [918, 36] width 9 height 22
